Goal: Download file/media

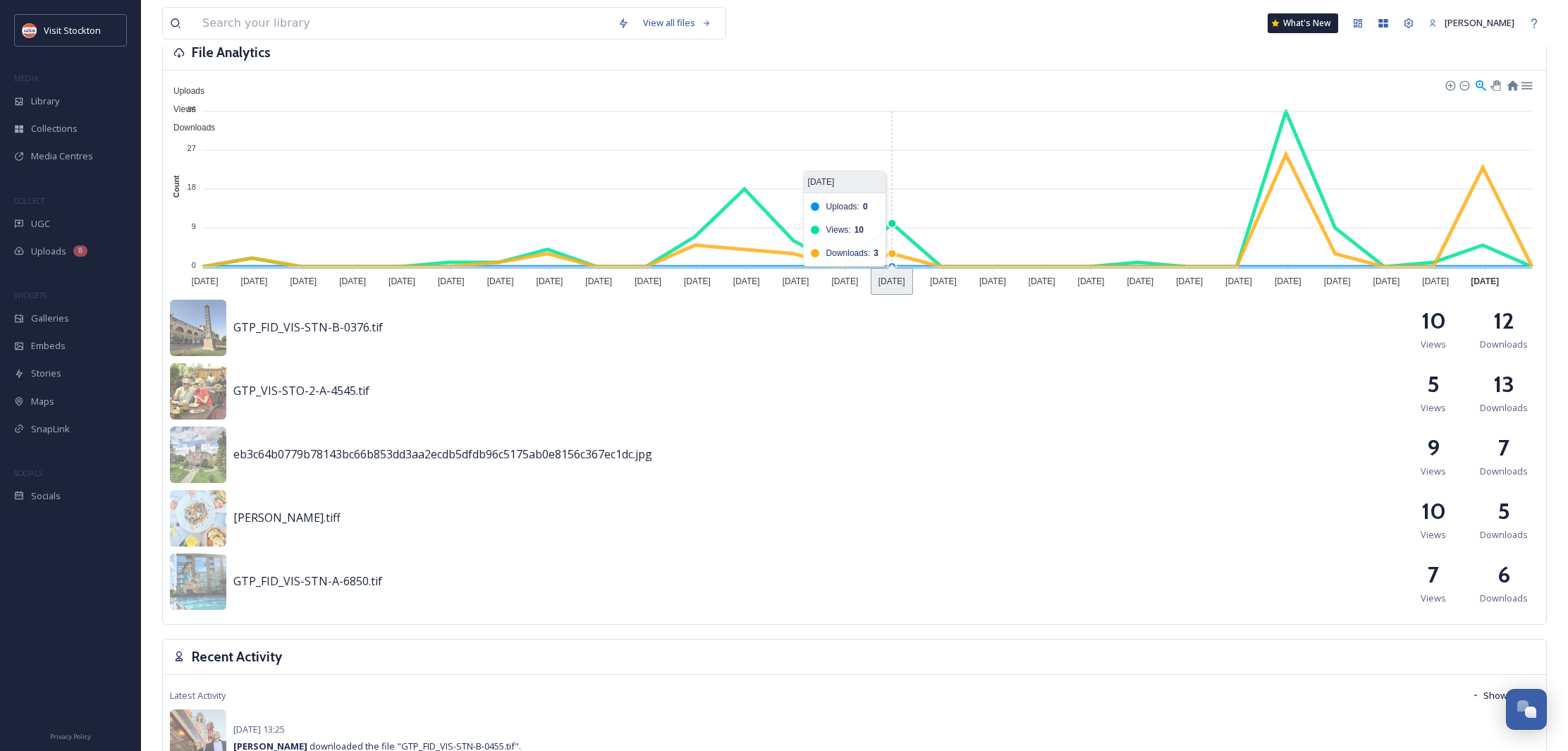
scroll to position [415, 0]
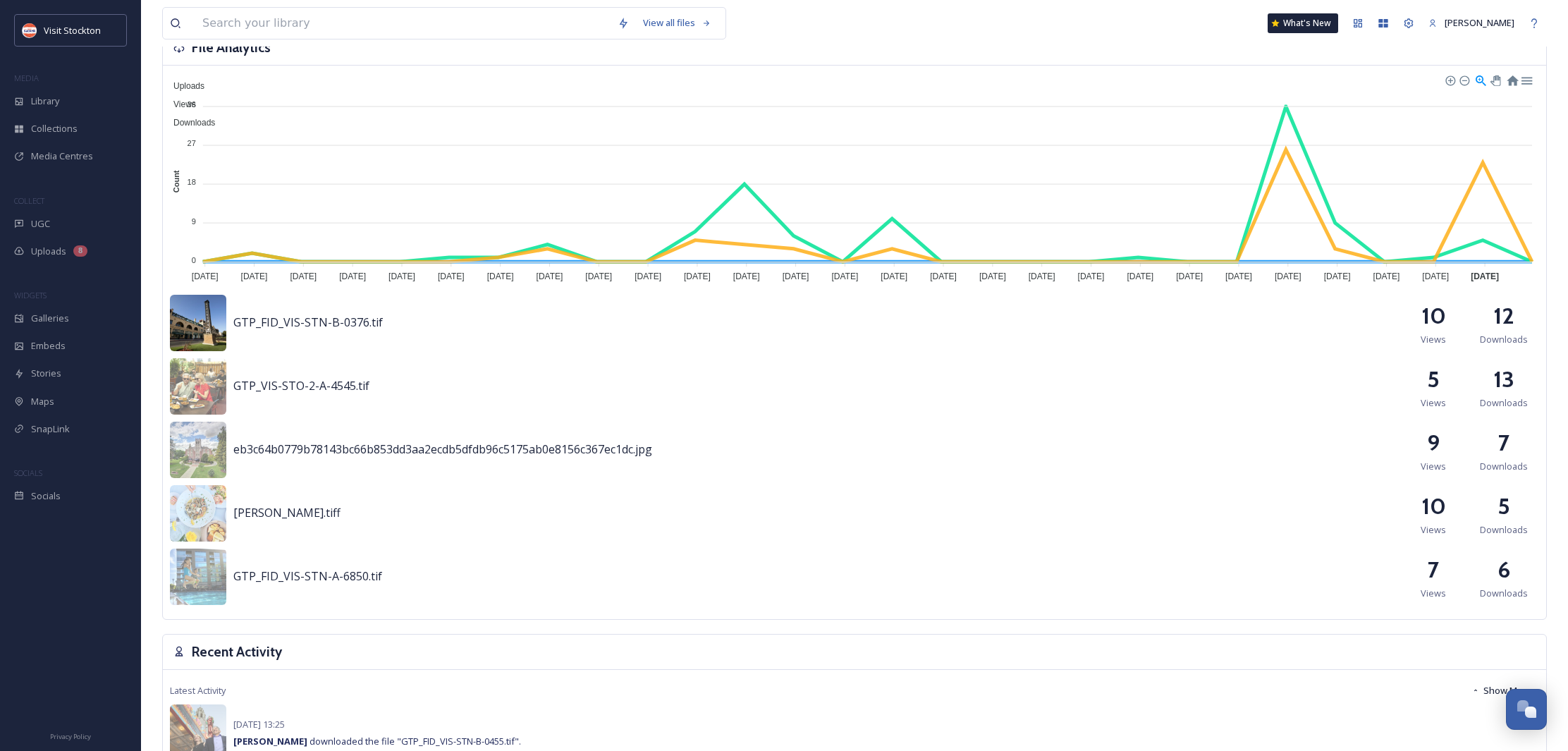
click at [214, 324] on img at bounding box center [198, 323] width 57 height 57
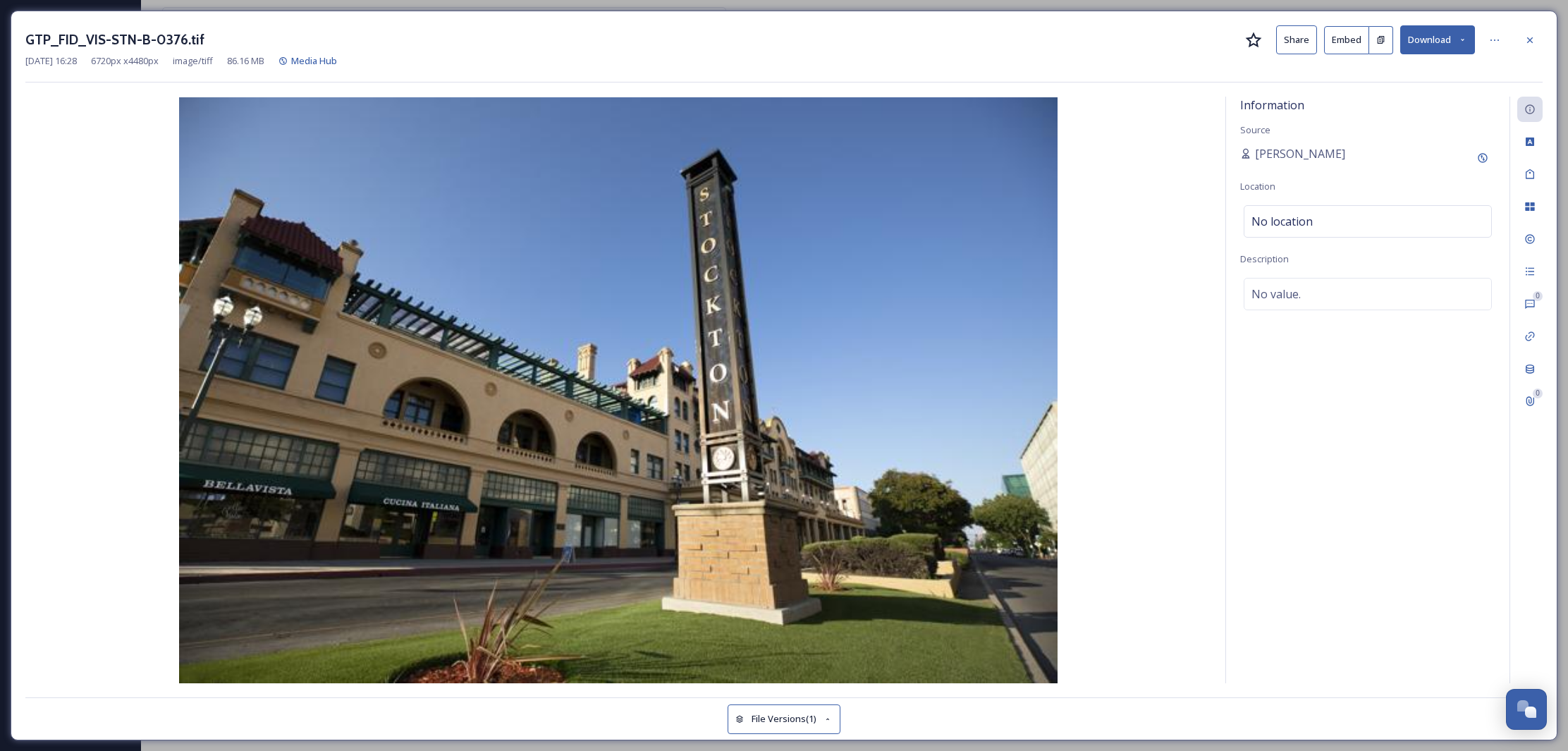
click at [1466, 41] on icon at bounding box center [1462, 40] width 9 height 9
click at [1416, 68] on span "Download Original (6720 x 4480)" at bounding box center [1400, 72] width 133 height 14
click at [1530, 41] on icon at bounding box center [1530, 40] width 11 height 11
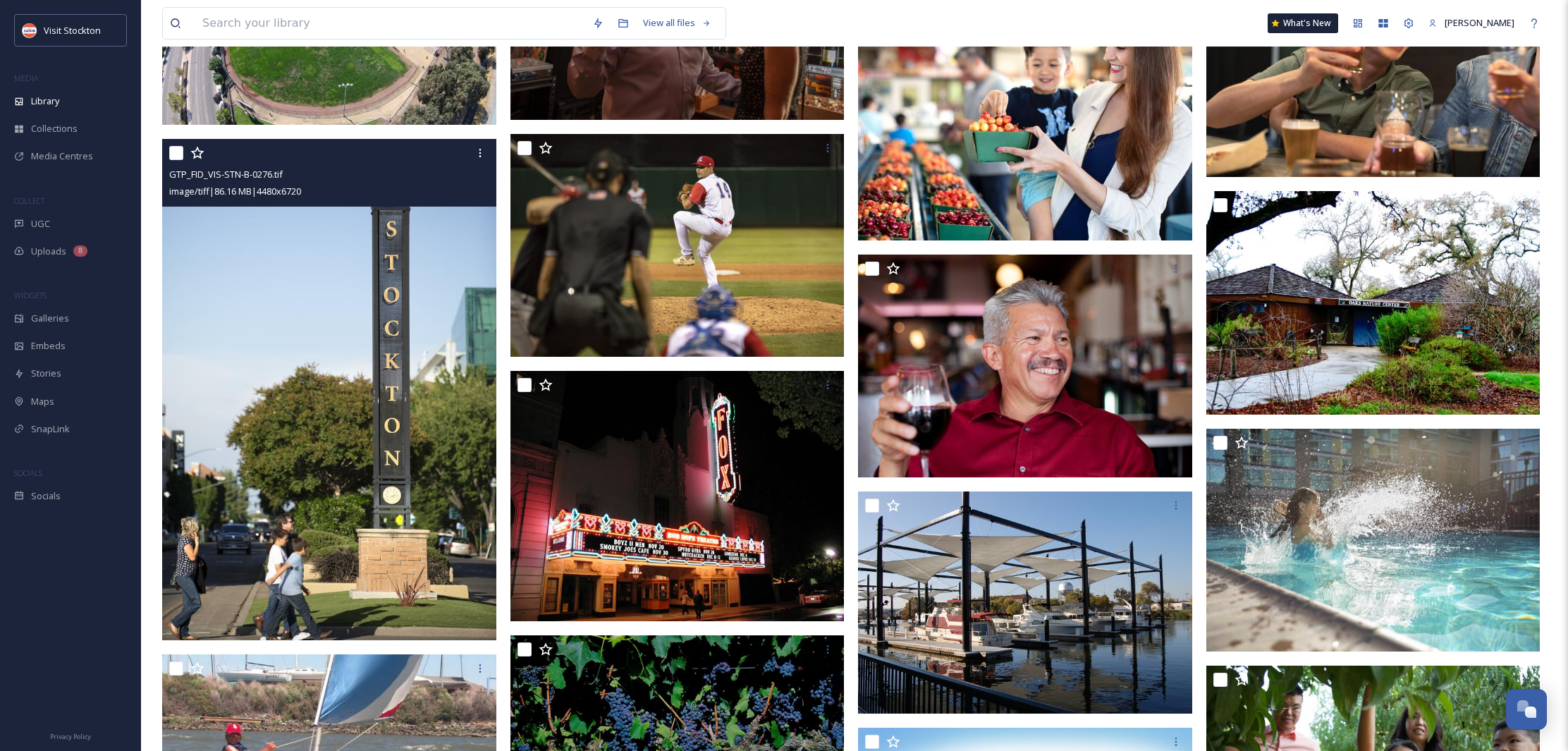
scroll to position [3299, 0]
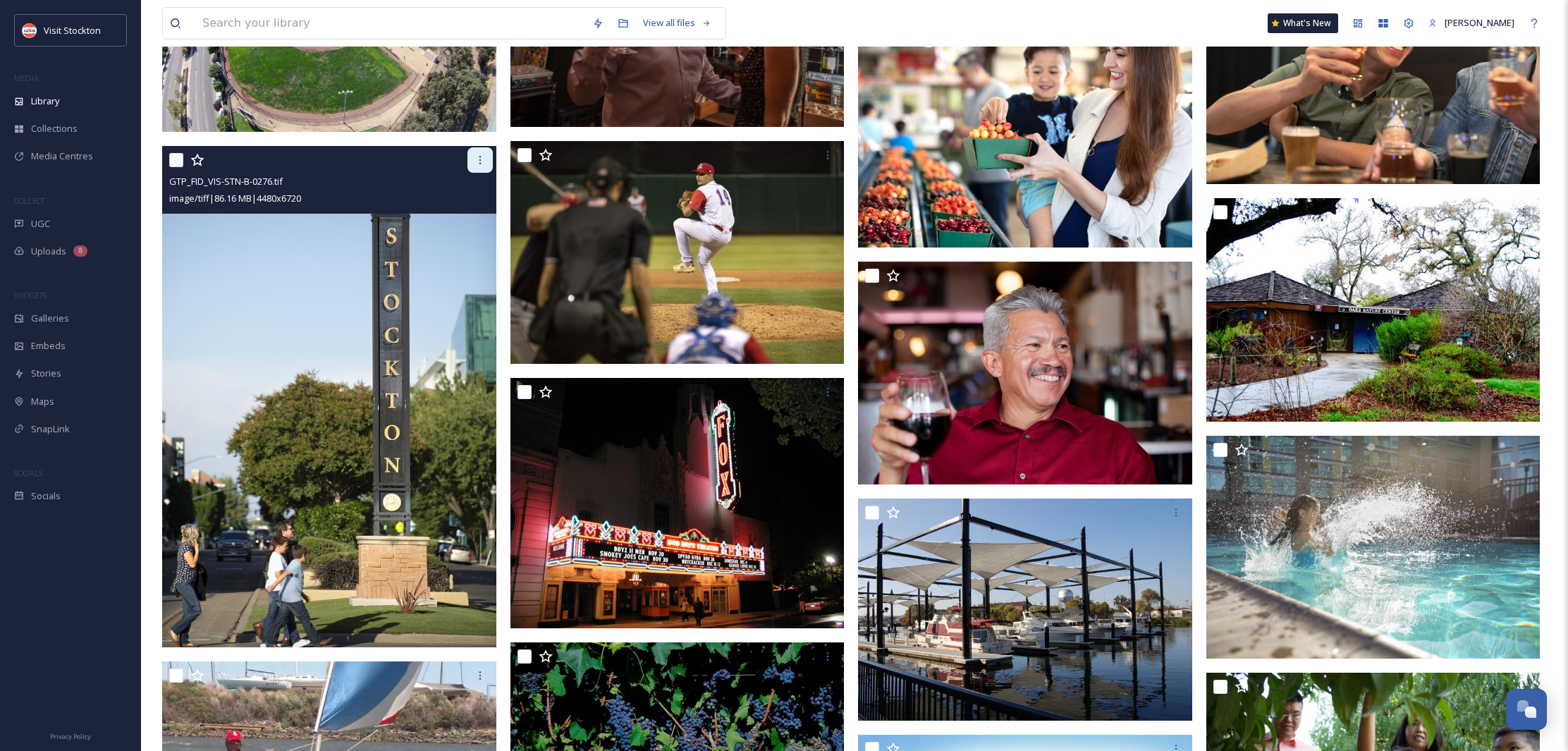
click at [478, 163] on icon at bounding box center [479, 159] width 11 height 11
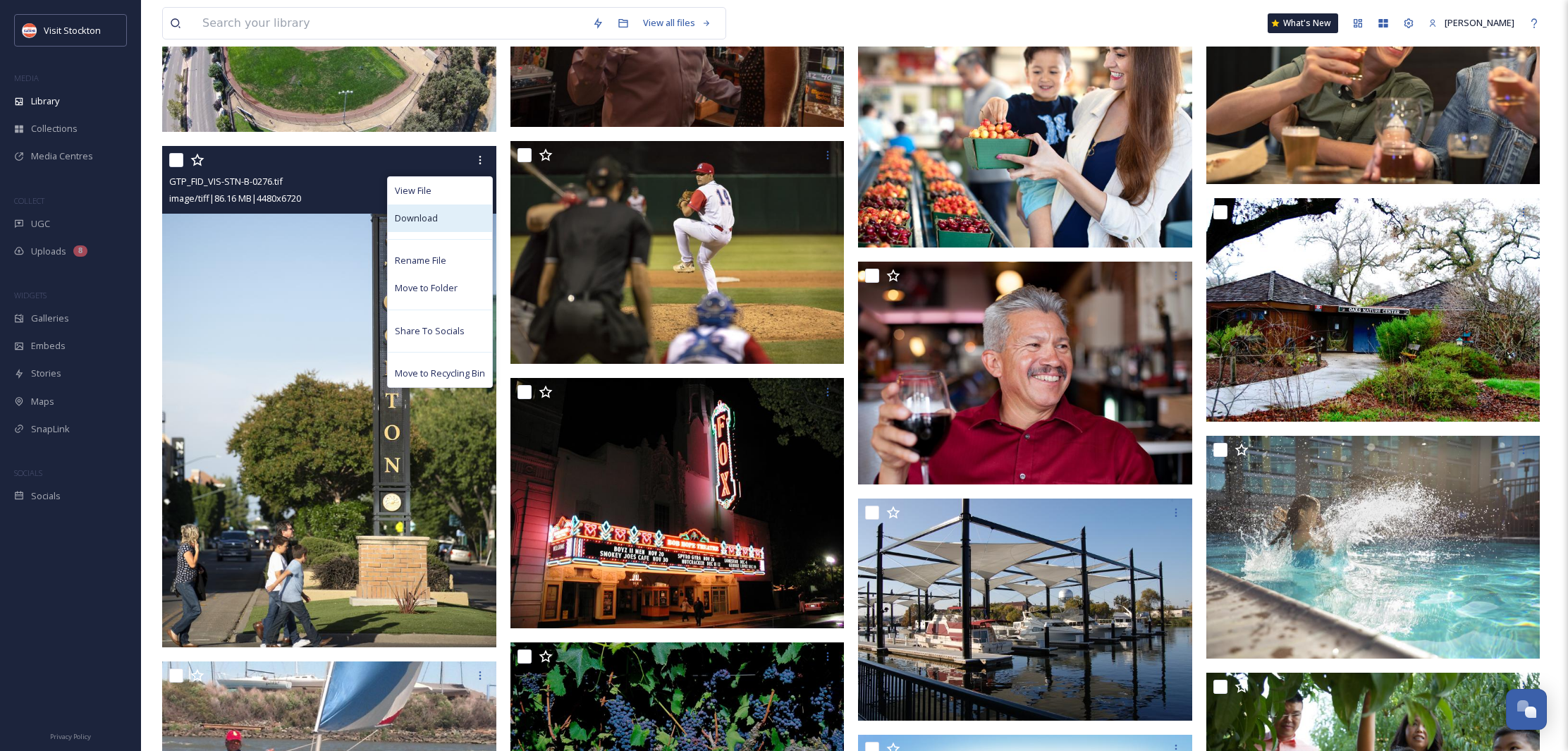
click at [425, 219] on span "Download" at bounding box center [416, 218] width 43 height 14
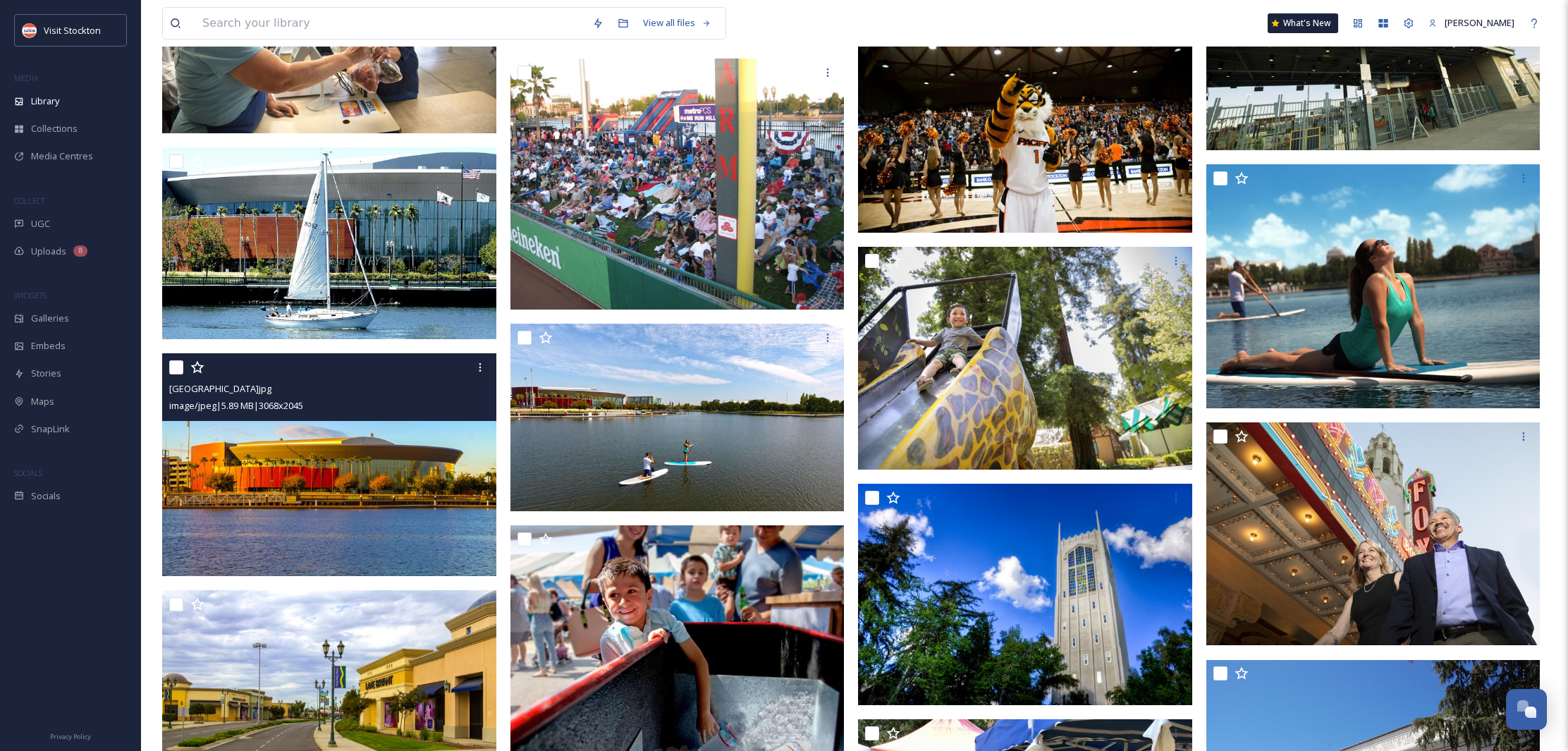
scroll to position [11135, 0]
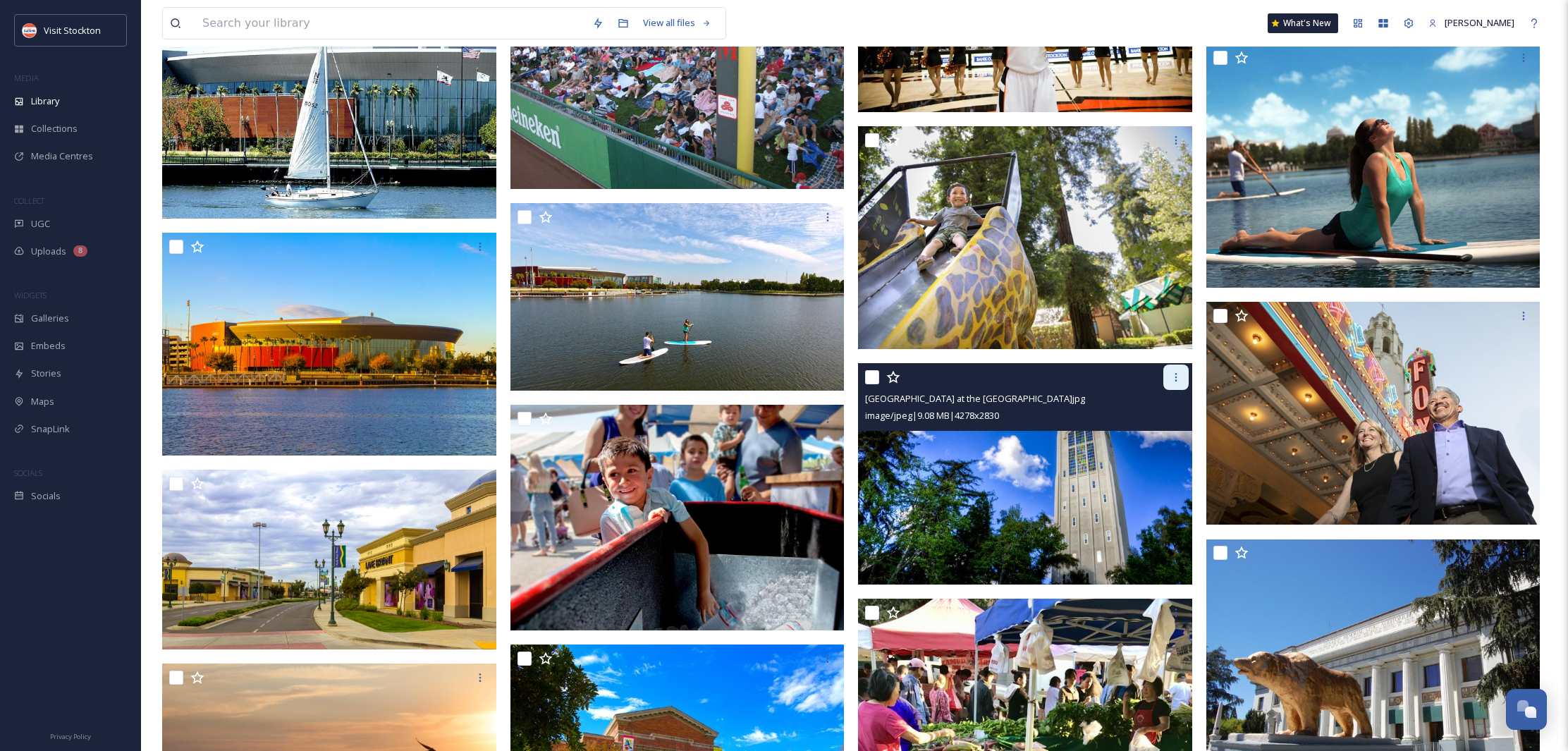
click at [1170, 384] on div at bounding box center [1176, 378] width 25 height 25
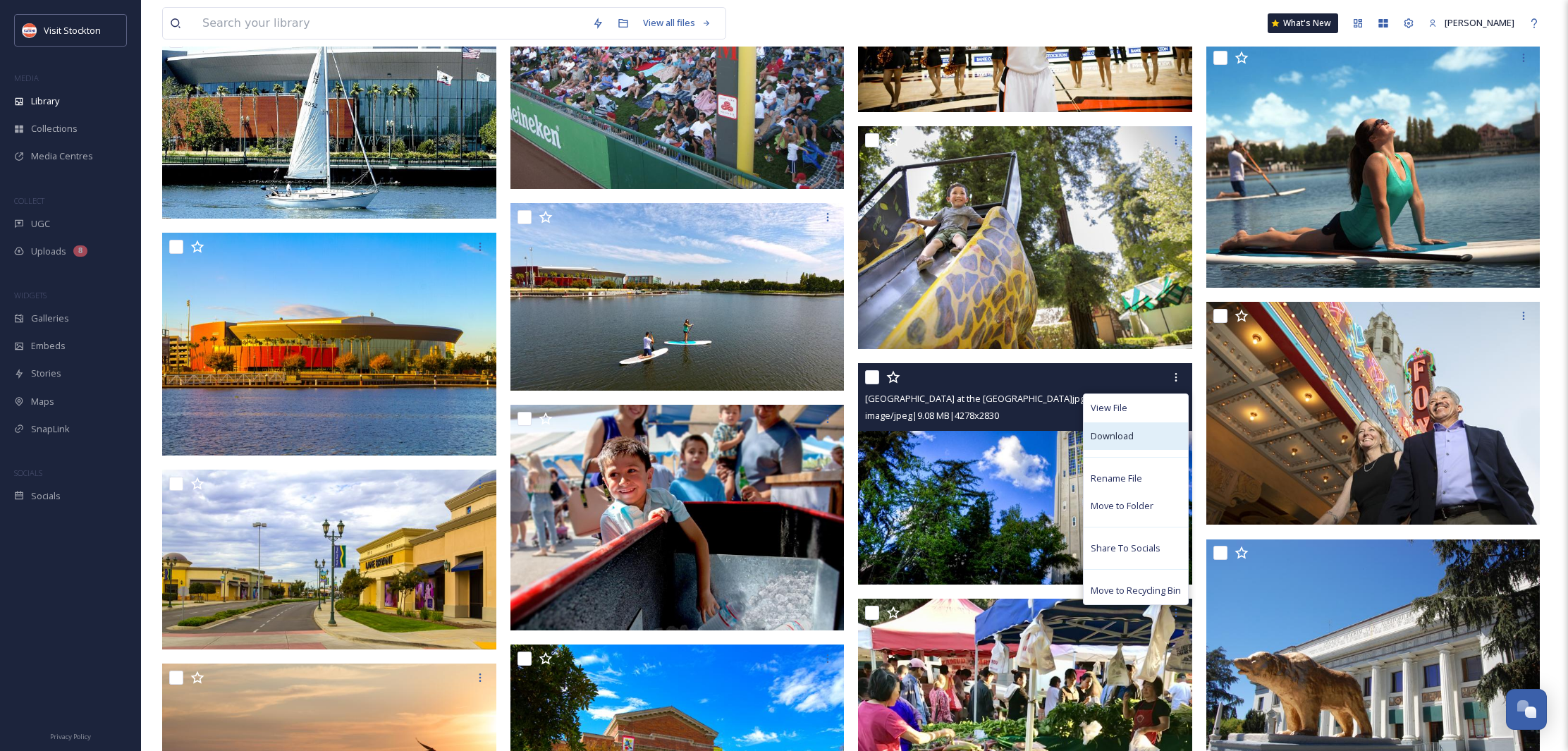
click at [1133, 425] on div "Download" at bounding box center [1135, 436] width 104 height 27
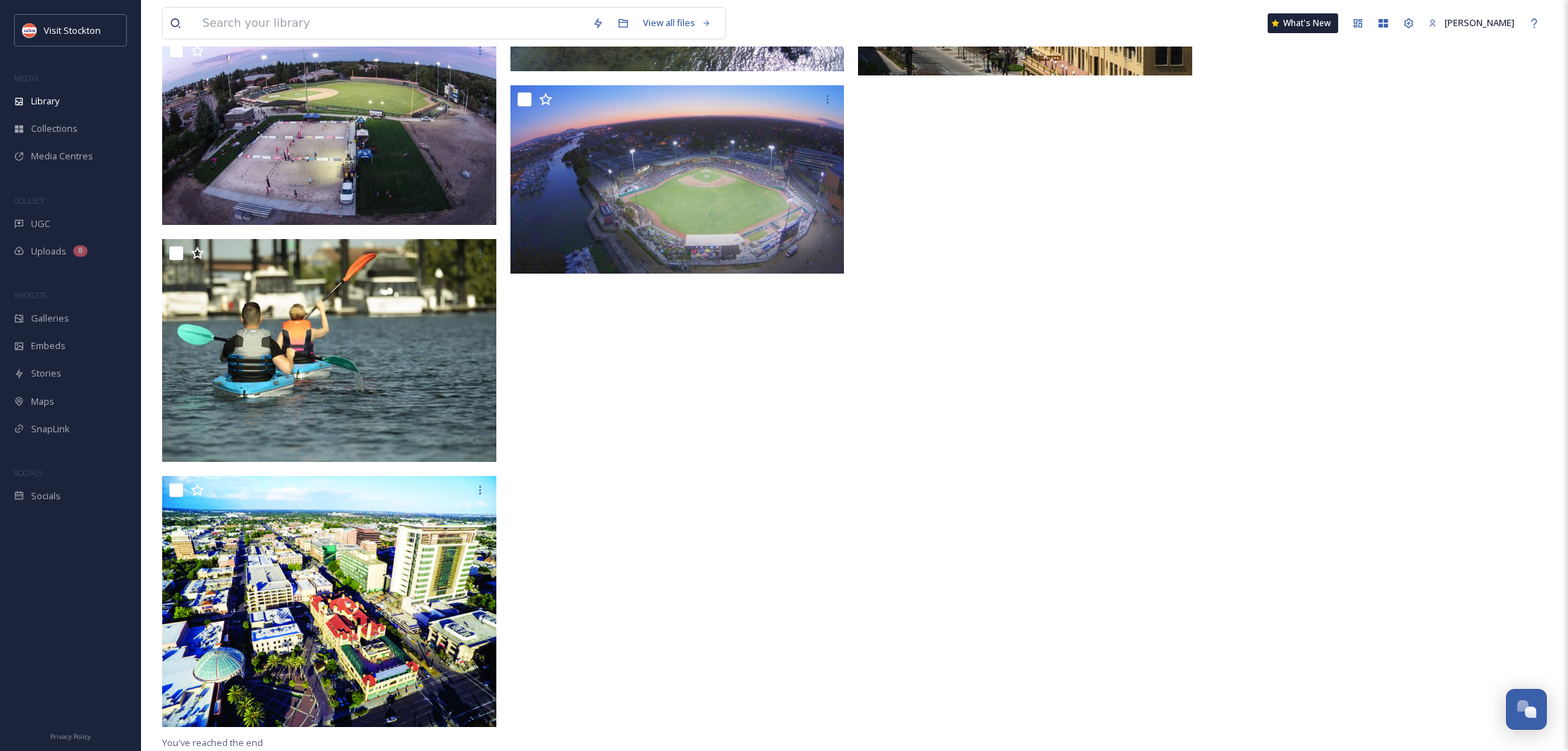
scroll to position [15128, 0]
click at [36, 130] on span "Collections" at bounding box center [54, 129] width 47 height 14
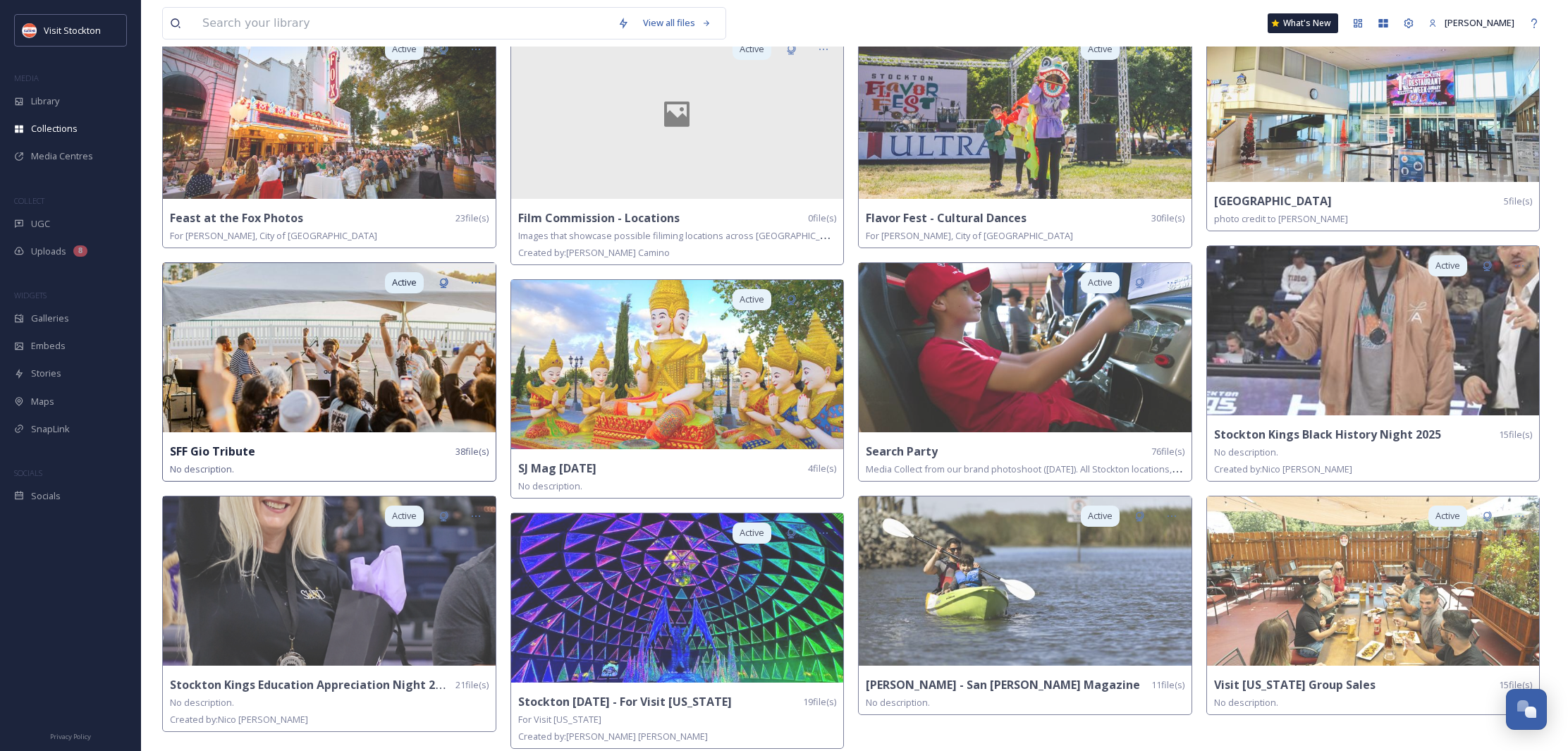
scroll to position [373, 0]
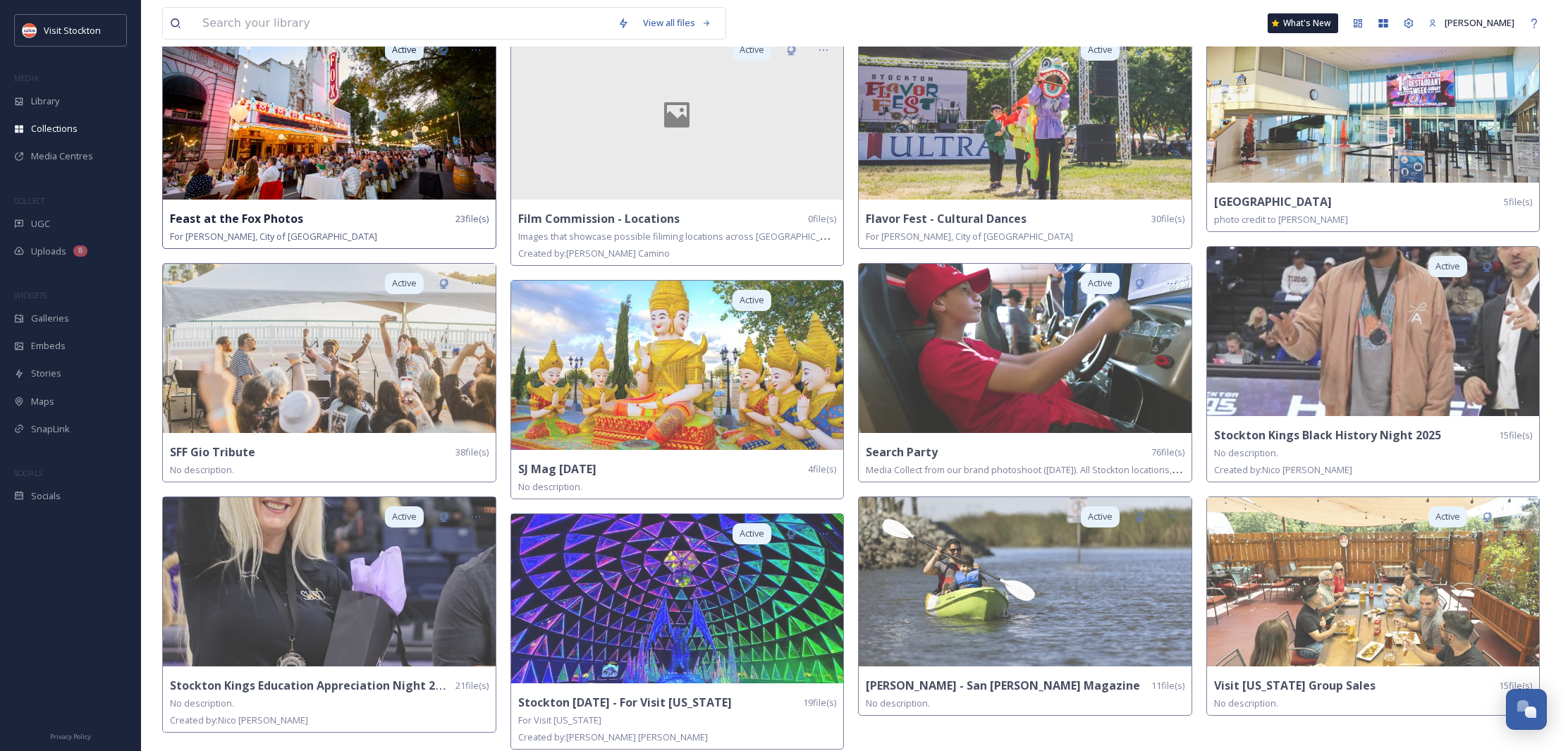
click at [270, 175] on img at bounding box center [329, 115] width 333 height 169
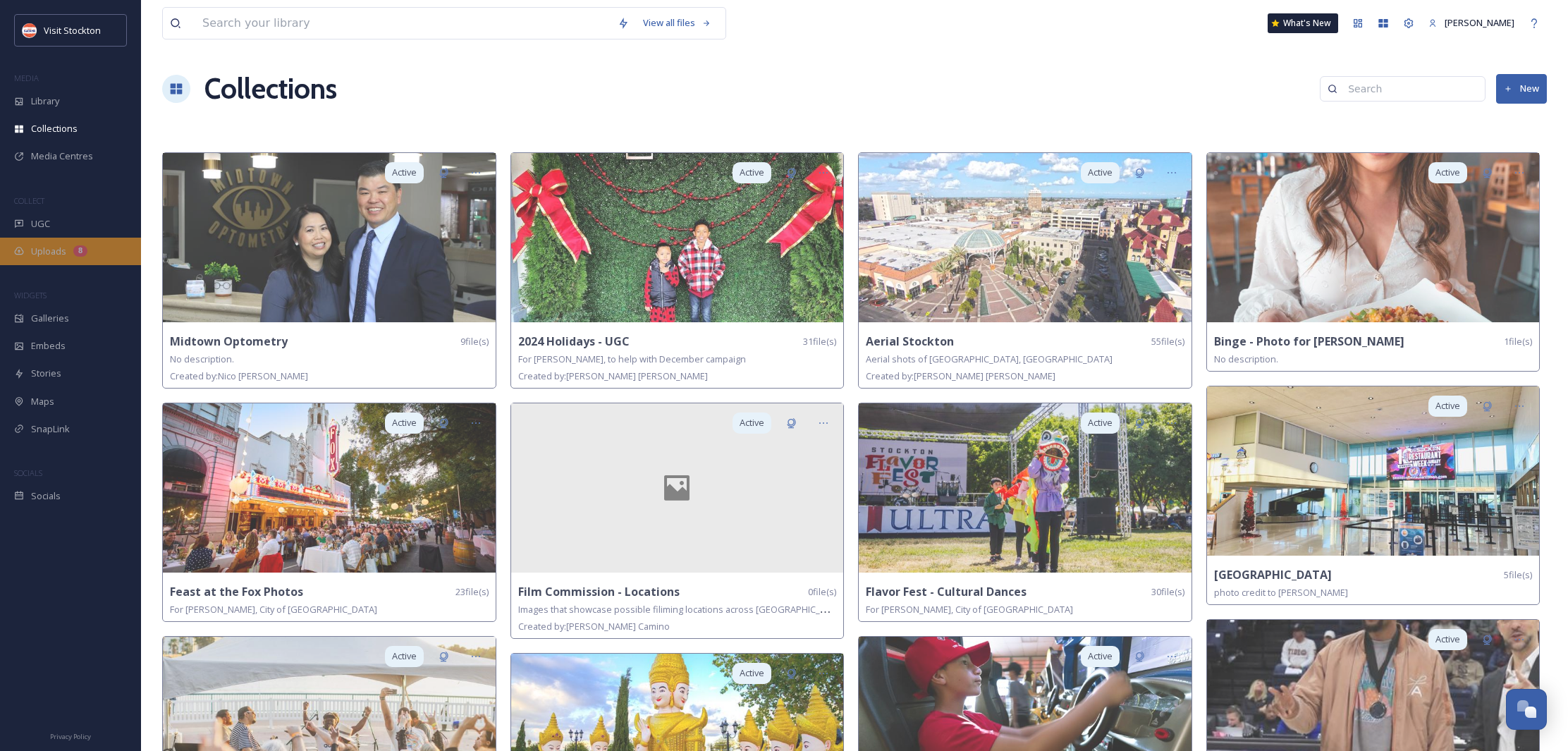
click at [47, 251] on span "Uploads" at bounding box center [49, 251] width 36 height 14
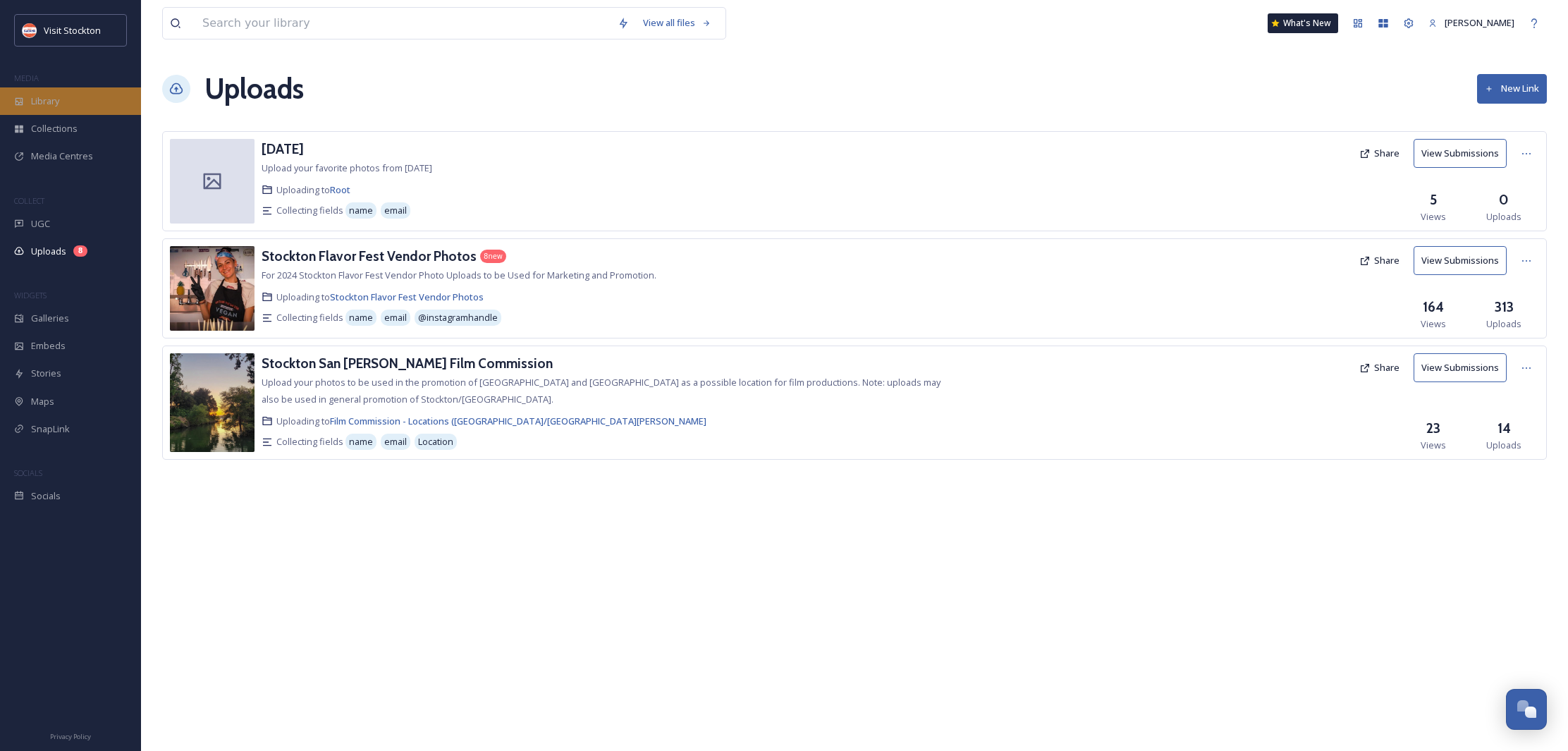
click at [36, 108] on div "Library" at bounding box center [70, 101] width 141 height 27
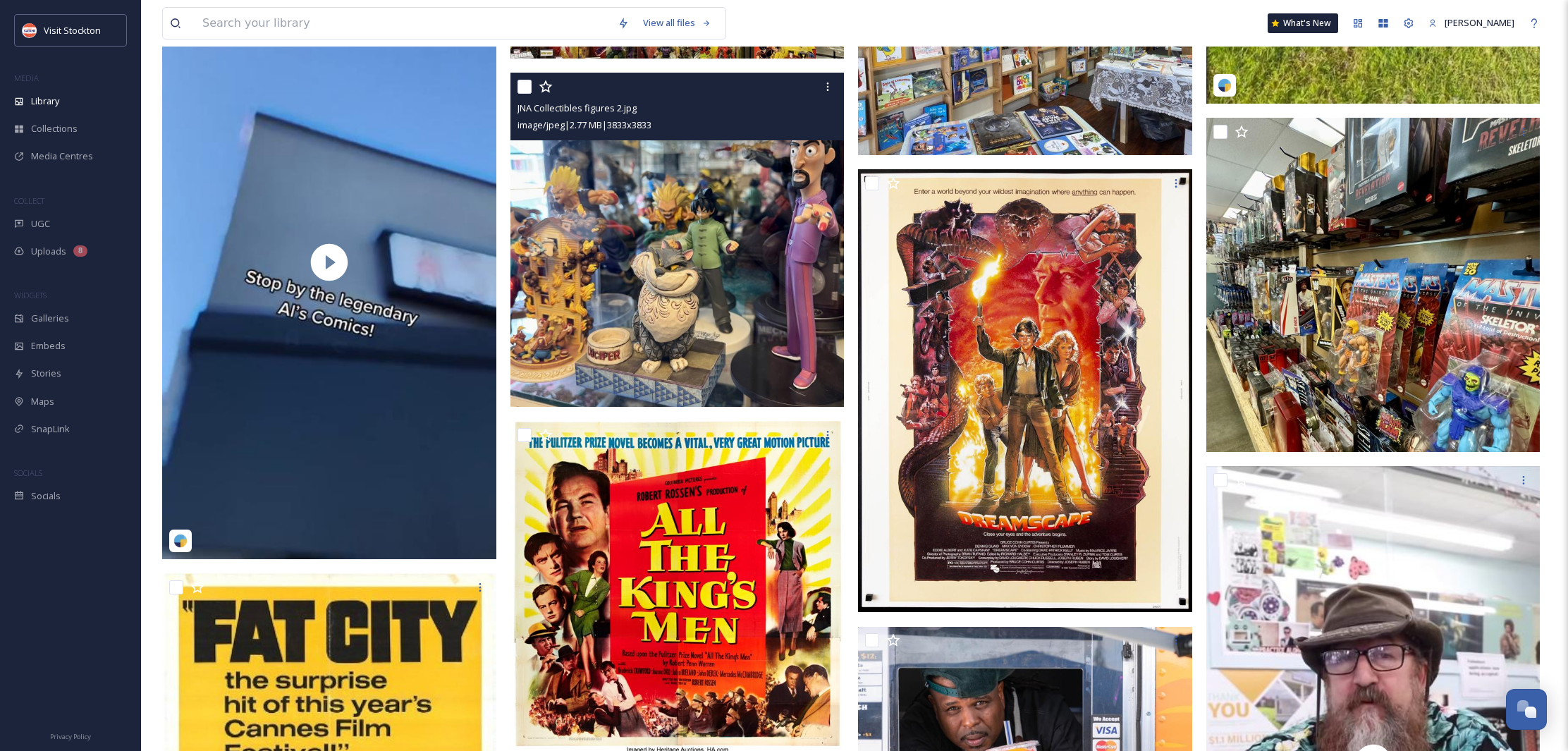
scroll to position [2589, 0]
